Goal: Navigation & Orientation: Find specific page/section

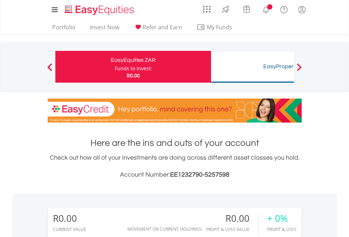
scroll to position [68, 111]
click at [115, 67] on div "Funds to invest:" at bounding box center [133, 68] width 37 height 7
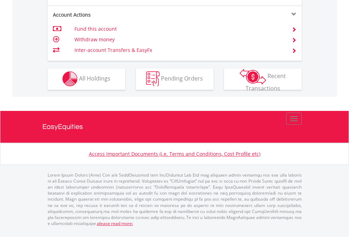
scroll to position [660, 0]
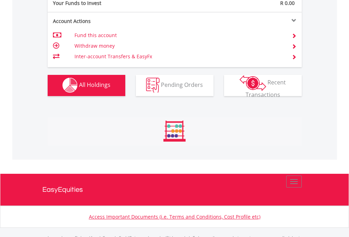
scroll to position [699, 0]
